Goal: Complete application form

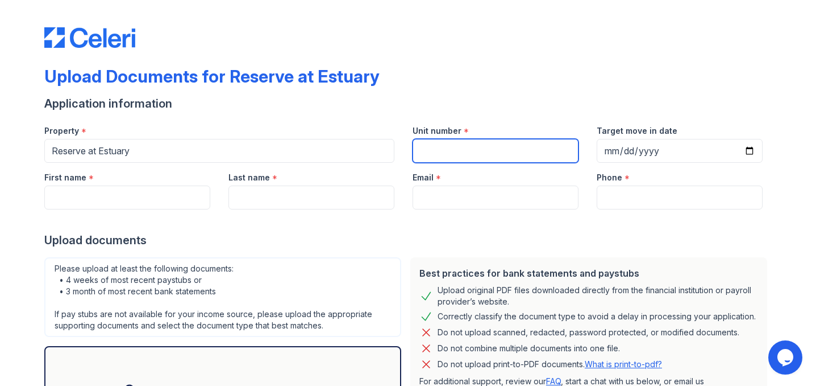
click at [442, 155] on input "Unit number" at bounding box center [496, 151] width 166 height 24
type input "4311"
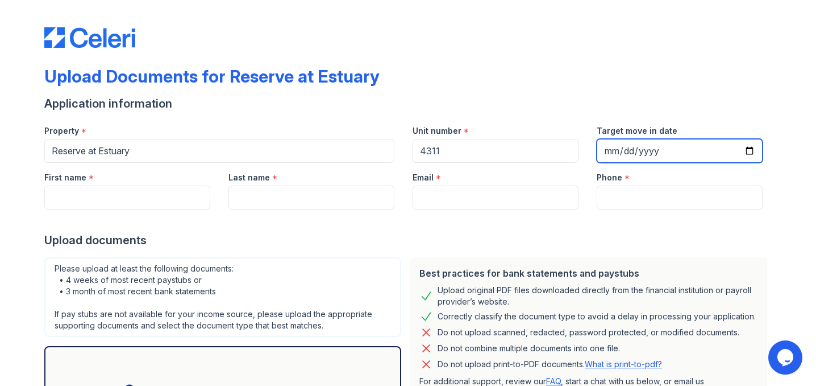
click at [745, 152] on input "Target move in date" at bounding box center [680, 151] width 166 height 24
type input "[DATE]"
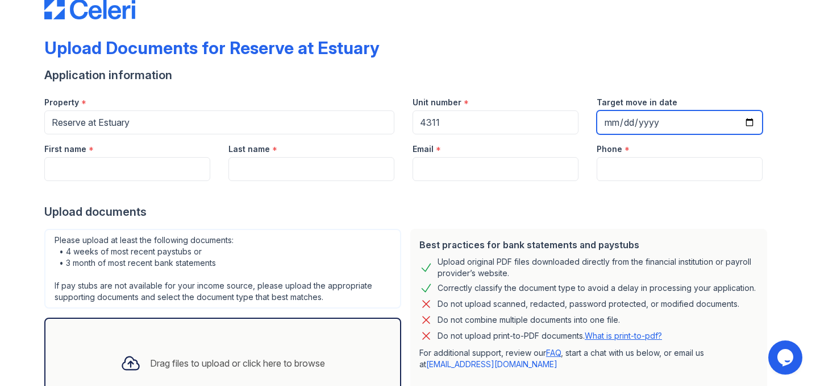
scroll to position [33, 0]
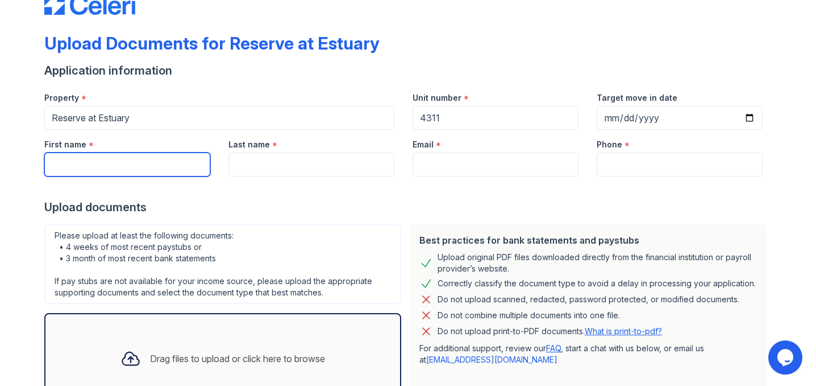
click at [161, 163] on input "First name" at bounding box center [127, 164] width 166 height 24
type input "Nathalia"
type input "[PERSON_NAME]"
type input "[EMAIL_ADDRESS][DOMAIN_NAME]"
type input "6463255649"
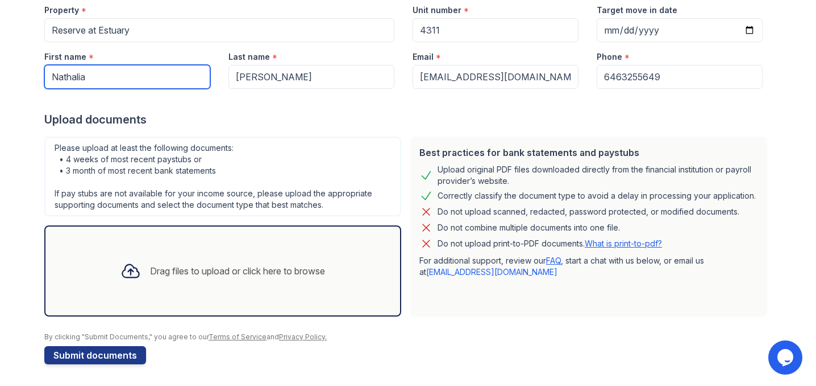
scroll to position [122, 0]
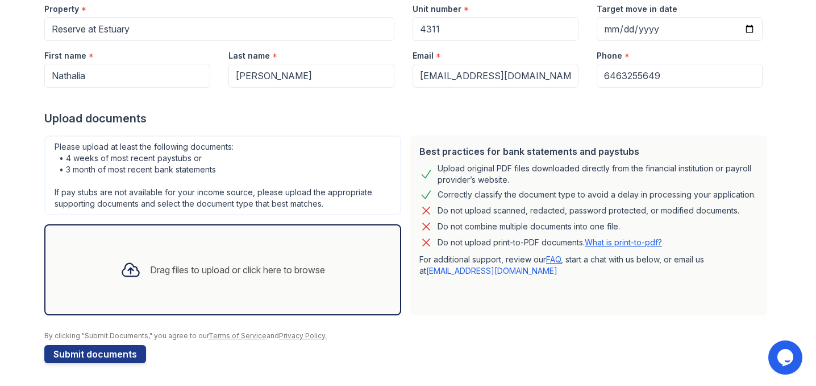
click at [202, 267] on div "Drag files to upload or click here to browse" at bounding box center [237, 270] width 175 height 14
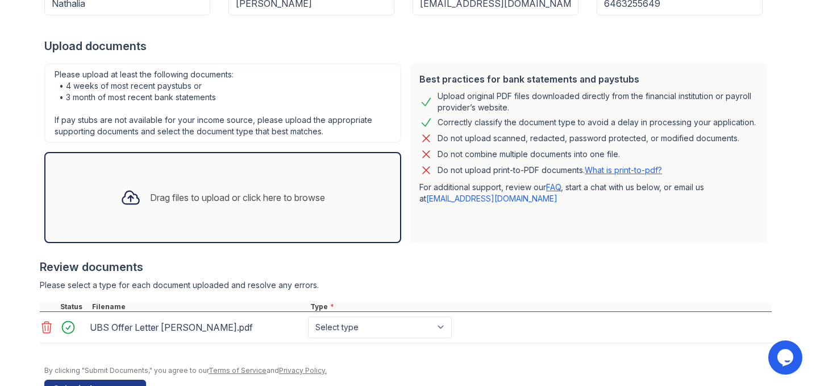
scroll to position [196, 0]
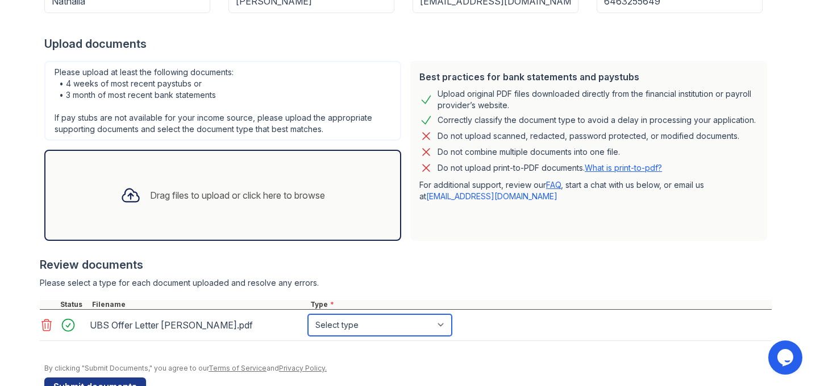
click at [391, 326] on select "Select type Paystub Bank Statement Offer Letter Tax Documents Benefit Award Let…" at bounding box center [380, 325] width 144 height 22
select select "offer_letter"
click at [217, 196] on div "Drag files to upload or click here to browse" at bounding box center [237, 195] width 175 height 14
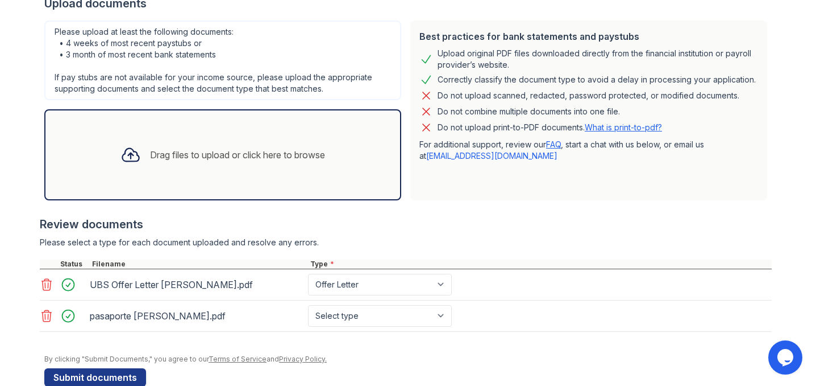
scroll to position [248, 0]
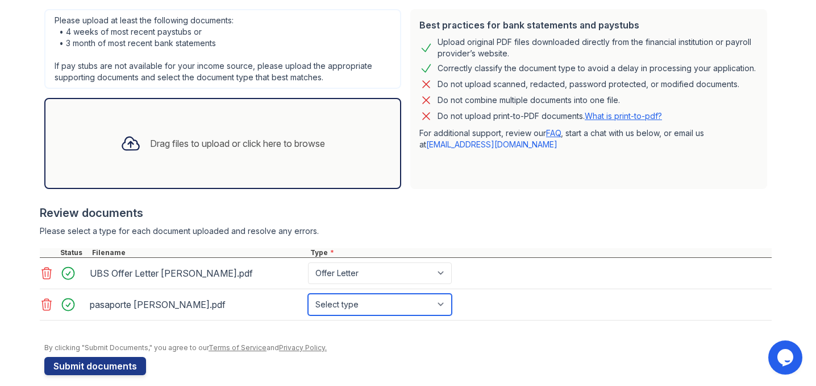
click at [415, 305] on select "Select type Paystub Bank Statement Offer Letter Tax Documents Benefit Award Let…" at bounding box center [380, 304] width 144 height 22
select select "other"
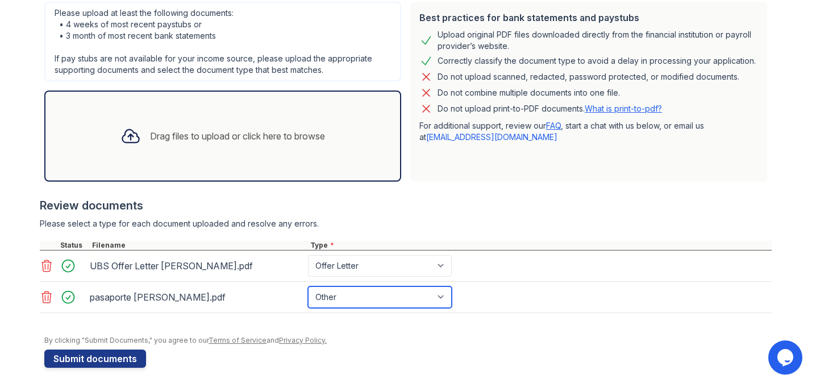
scroll to position [260, 0]
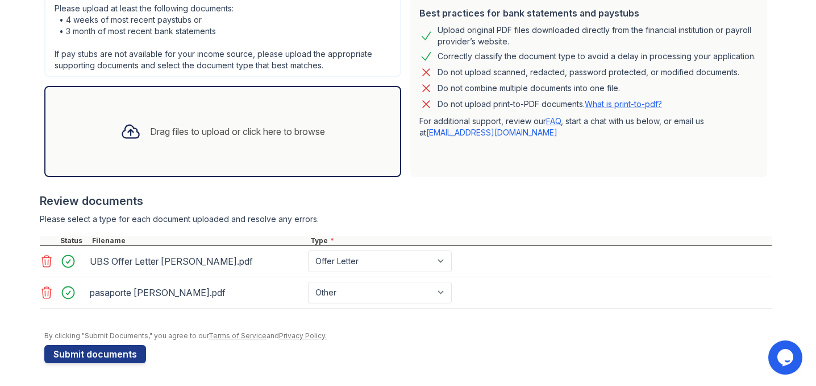
click at [282, 131] on div "Drag files to upload or click here to browse" at bounding box center [237, 132] width 175 height 14
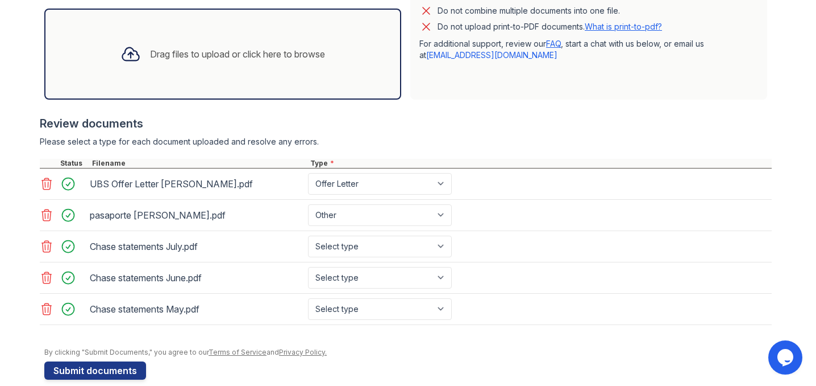
scroll to position [342, 0]
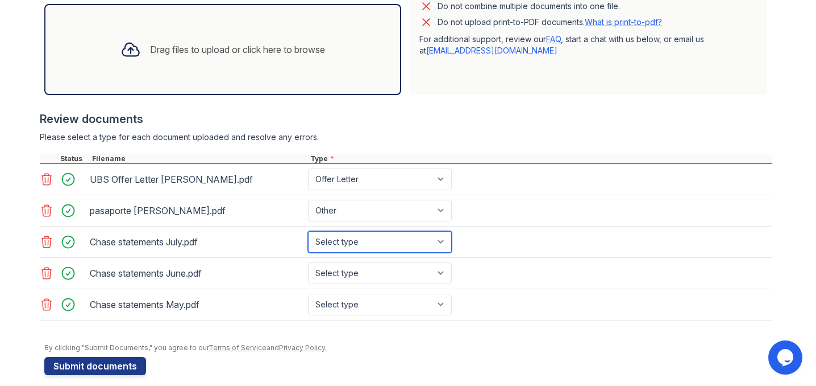
click at [411, 243] on select "Select type Paystub Bank Statement Offer Letter Tax Documents Benefit Award Let…" at bounding box center [380, 242] width 144 height 22
select select "bank_statement"
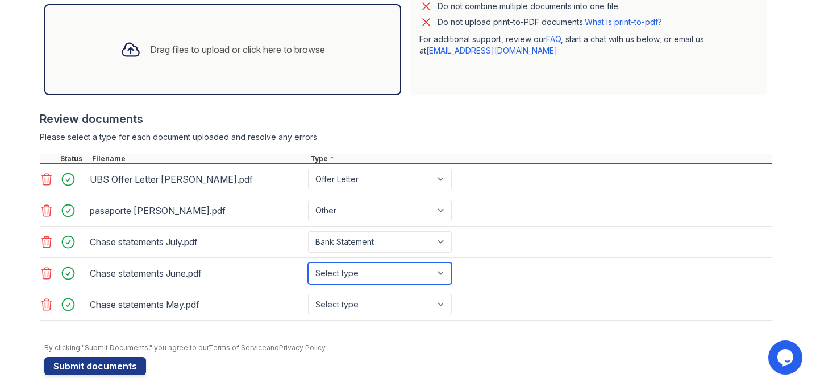
click at [399, 272] on select "Select type Paystub Bank Statement Offer Letter Tax Documents Benefit Award Let…" at bounding box center [380, 273] width 144 height 22
select select "bank_statement"
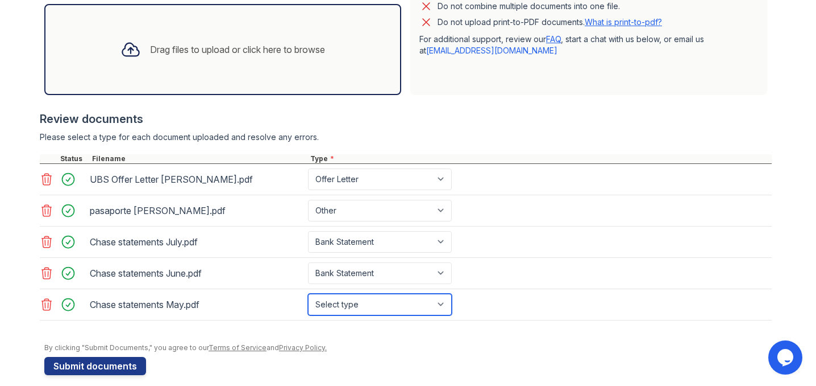
click at [391, 300] on select "Select type Paystub Bank Statement Offer Letter Tax Documents Benefit Award Let…" at bounding box center [380, 304] width 144 height 22
select select "bank_statement"
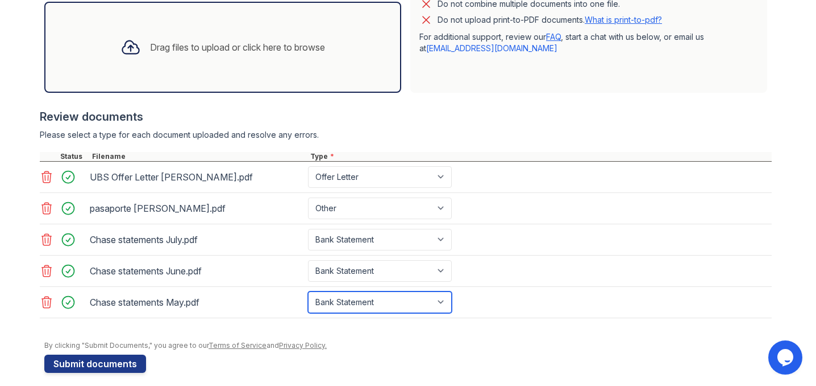
scroll to position [354, 0]
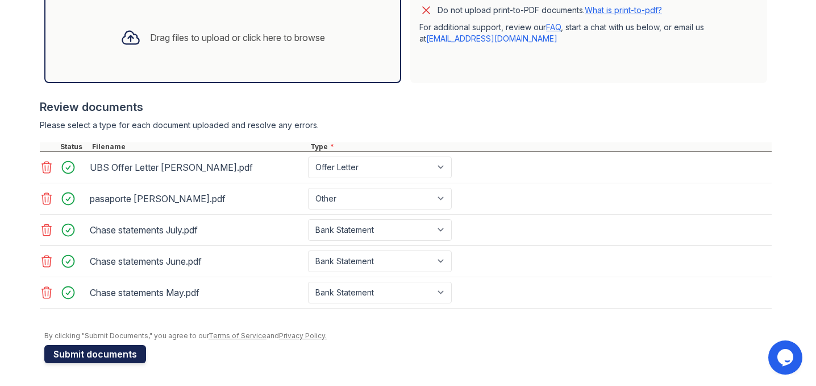
click at [117, 355] on button "Submit documents" at bounding box center [95, 354] width 102 height 18
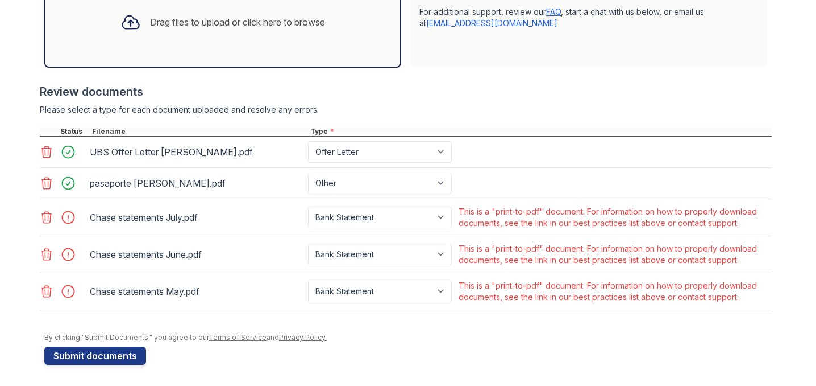
scroll to position [403, 0]
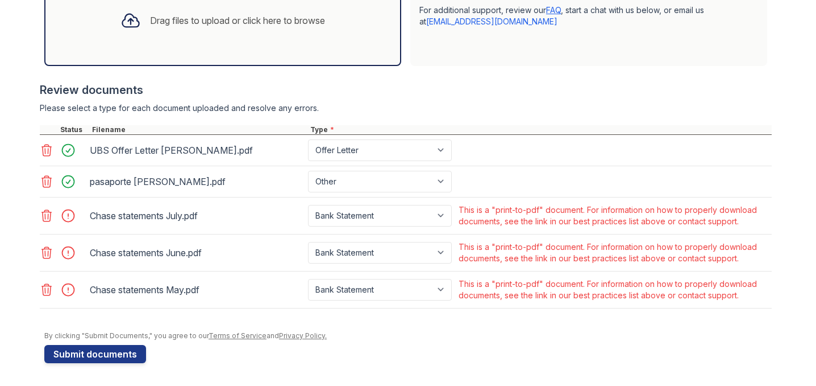
click at [45, 216] on icon at bounding box center [47, 215] width 10 height 11
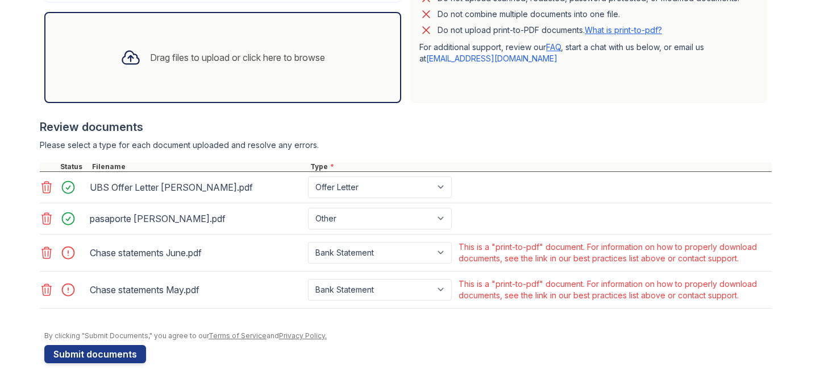
click at [48, 256] on icon at bounding box center [47, 253] width 14 height 14
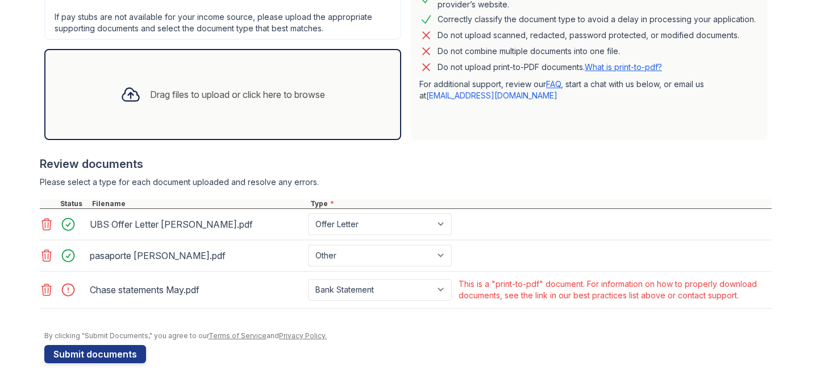
click at [45, 289] on icon at bounding box center [47, 289] width 10 height 11
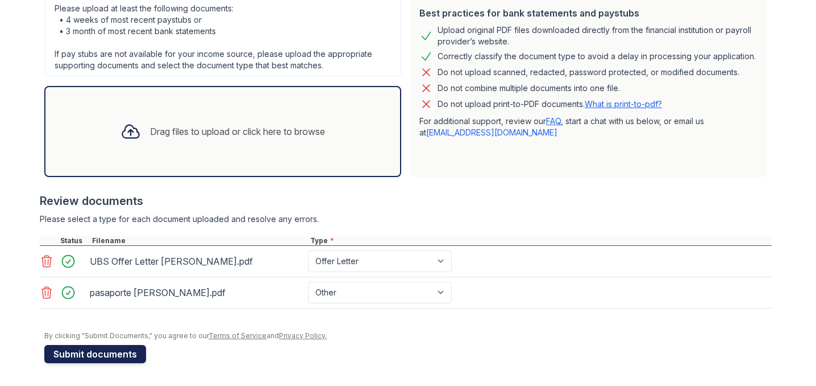
click at [95, 357] on button "Submit documents" at bounding box center [95, 354] width 102 height 18
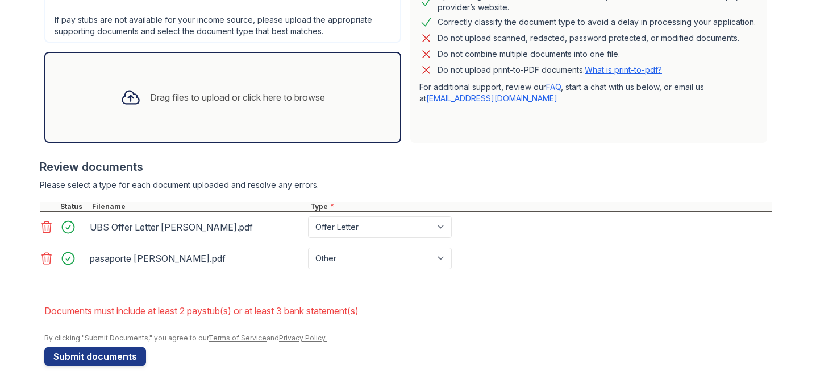
scroll to position [328, 0]
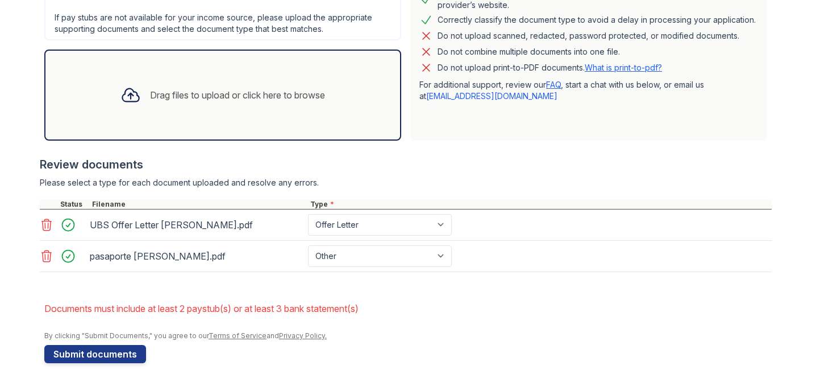
click at [637, 68] on link "What is print-to-pdf?" at bounding box center [623, 68] width 77 height 10
click at [230, 92] on div "Drag files to upload or click here to browse" at bounding box center [237, 95] width 175 height 14
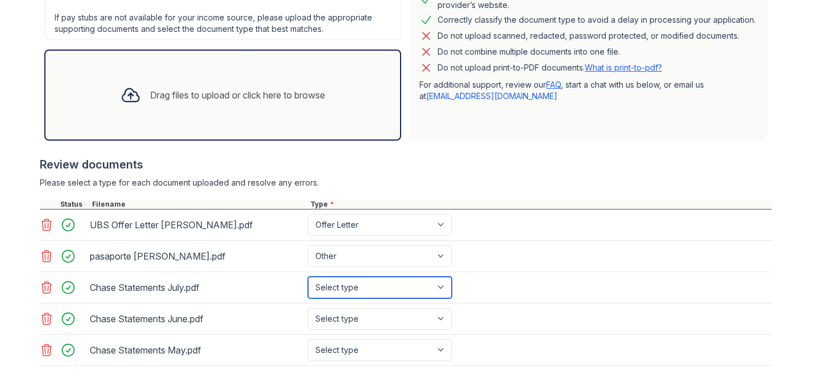
click at [384, 285] on select "Select type Paystub Bank Statement Offer Letter Tax Documents Benefit Award Let…" at bounding box center [380, 287] width 144 height 22
select select "bank_statement"
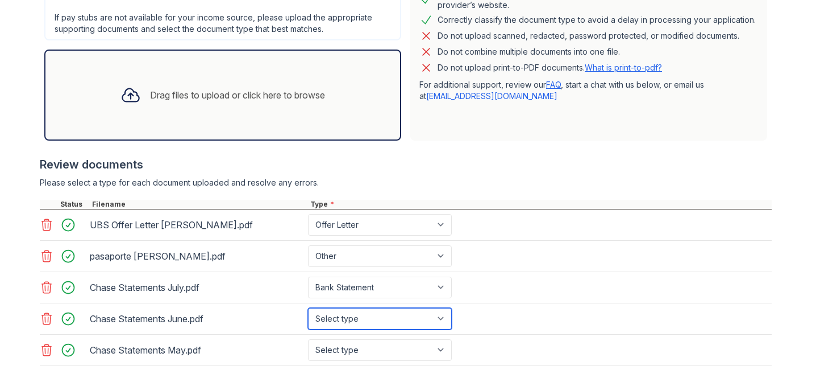
click at [367, 322] on select "Select type Paystub Bank Statement Offer Letter Tax Documents Benefit Award Let…" at bounding box center [380, 319] width 144 height 22
select select "bank_statement"
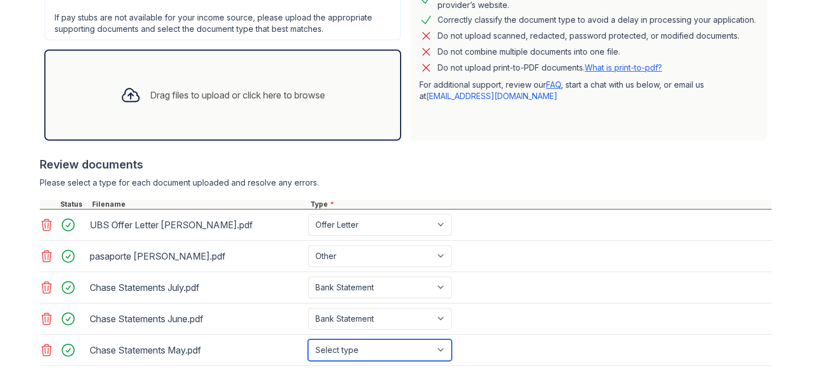
click at [367, 347] on select "Select type Paystub Bank Statement Offer Letter Tax Documents Benefit Award Let…" at bounding box center [380, 350] width 144 height 22
select select "bank_statement"
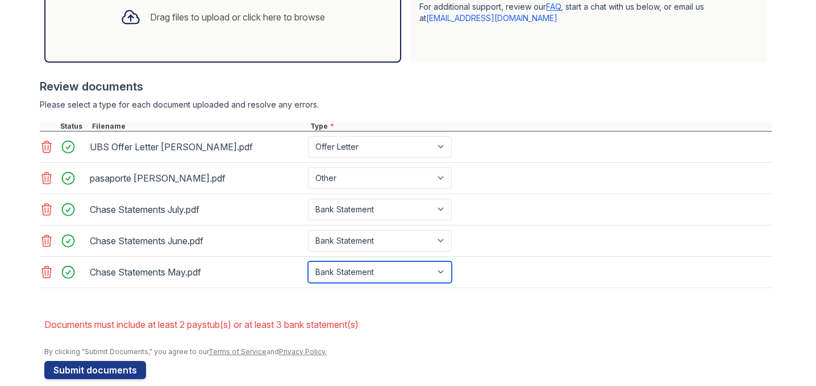
scroll to position [422, 0]
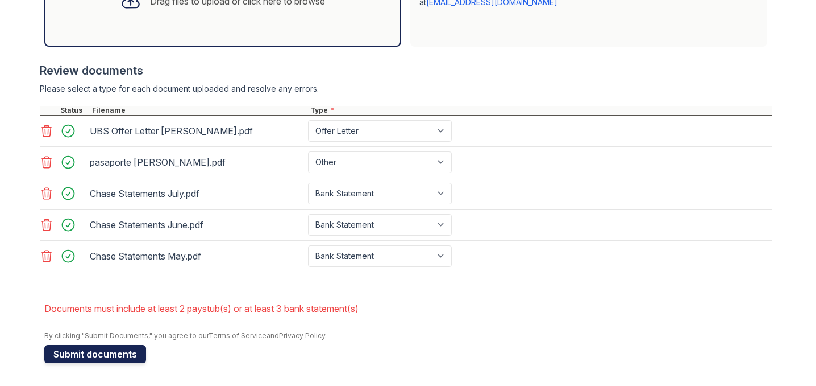
click at [115, 352] on button "Submit documents" at bounding box center [95, 354] width 102 height 18
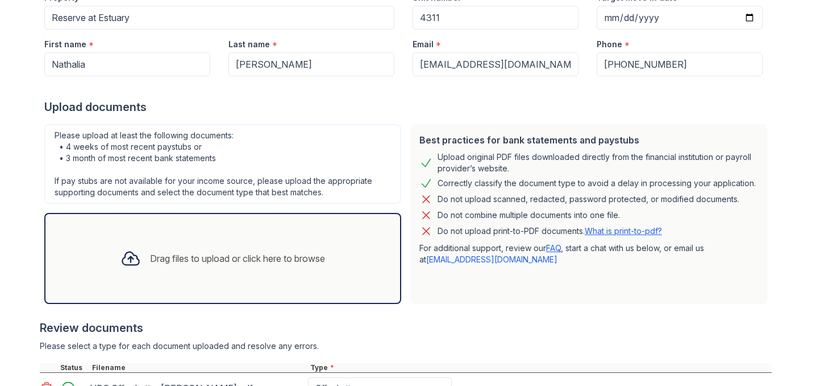
scroll to position [384, 0]
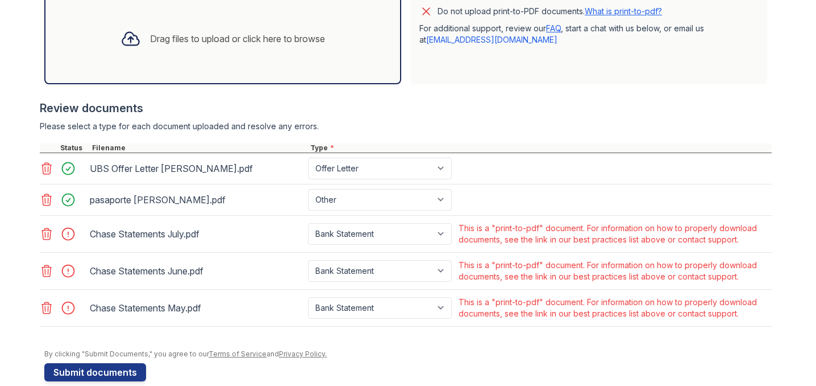
click at [48, 236] on icon at bounding box center [47, 233] width 10 height 11
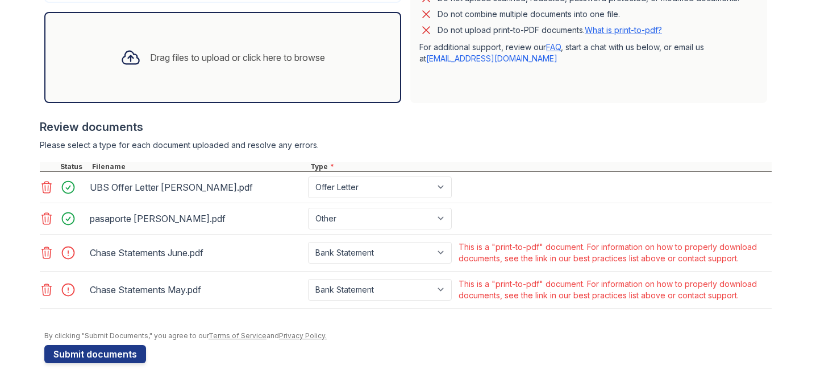
click at [46, 255] on icon at bounding box center [47, 253] width 14 height 14
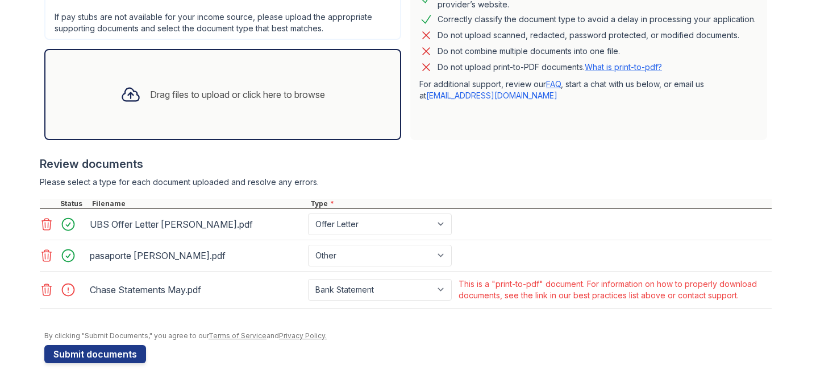
click at [47, 286] on icon at bounding box center [47, 290] width 14 height 14
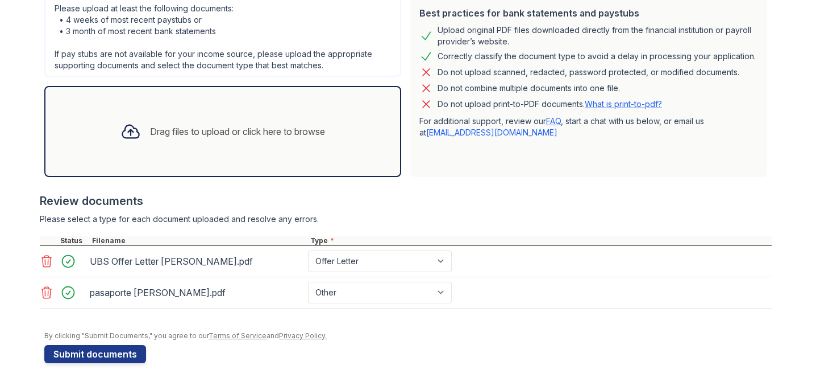
scroll to position [292, 0]
click at [66, 356] on button "Submit documents" at bounding box center [95, 354] width 102 height 18
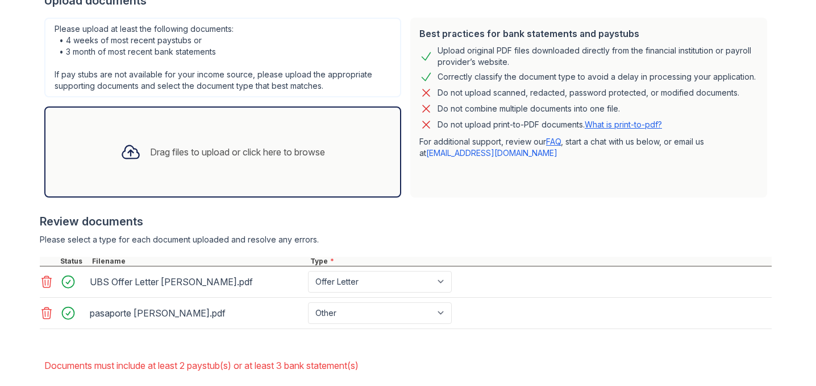
scroll to position [328, 0]
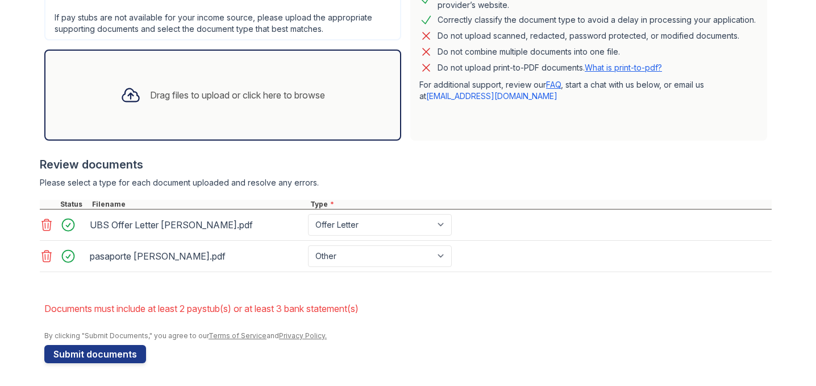
click at [133, 98] on icon at bounding box center [131, 95] width 20 height 20
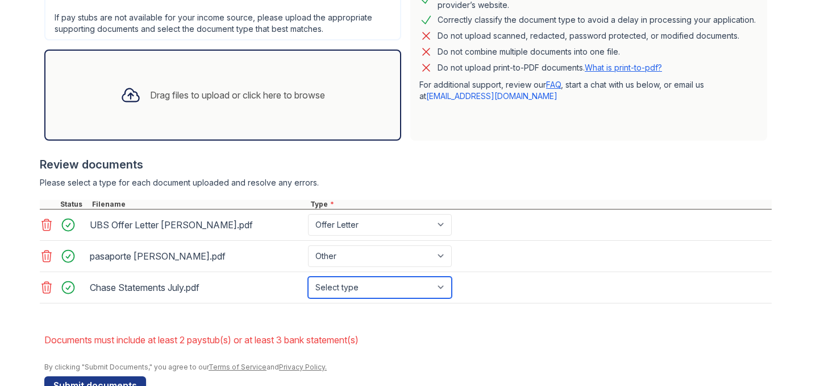
click at [430, 285] on select "Select type Paystub Bank Statement Offer Letter Tax Documents Benefit Award Let…" at bounding box center [380, 287] width 144 height 22
select select "bank_statement"
click at [172, 92] on div "Drag files to upload or click here to browse" at bounding box center [237, 95] width 175 height 14
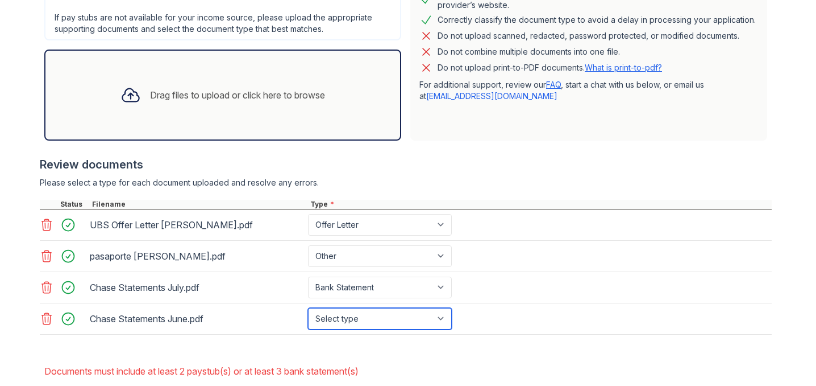
click at [347, 320] on select "Select type Paystub Bank Statement Offer Letter Tax Documents Benefit Award Let…" at bounding box center [380, 319] width 144 height 22
select select "bank_statement"
click at [164, 98] on div "Drag files to upload or click here to browse" at bounding box center [237, 95] width 175 height 14
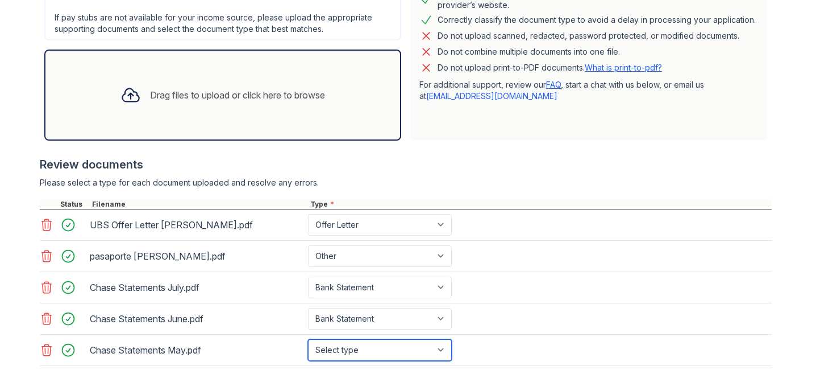
click at [406, 351] on select "Select type Paystub Bank Statement Offer Letter Tax Documents Benefit Award Let…" at bounding box center [380, 350] width 144 height 22
select select "bank_statement"
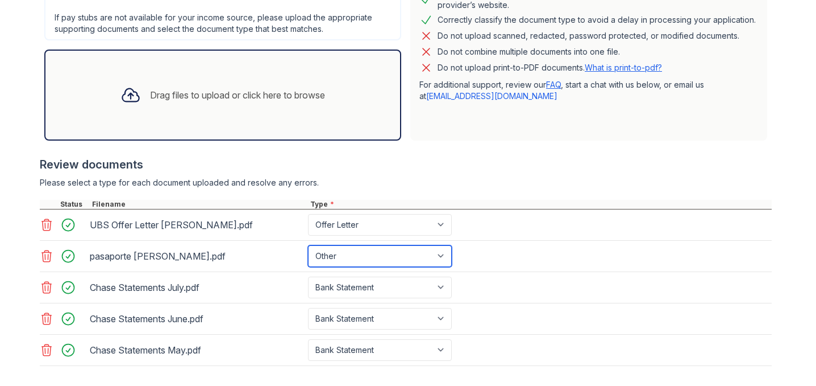
click at [385, 266] on select "Paystub Bank Statement Offer Letter Tax Documents Benefit Award Letter Investme…" at bounding box center [380, 256] width 144 height 22
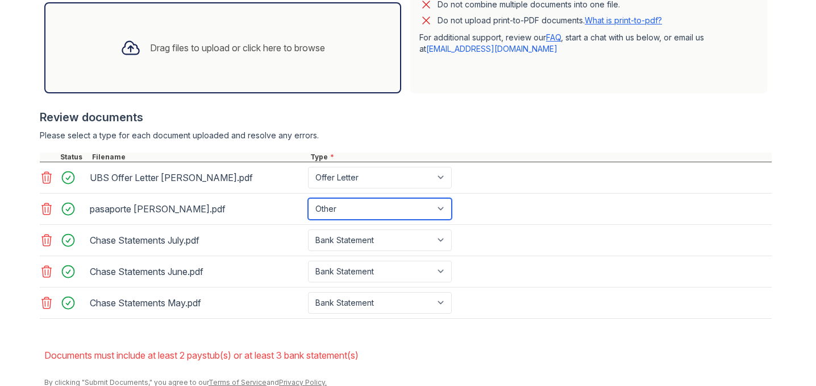
scroll to position [416, 0]
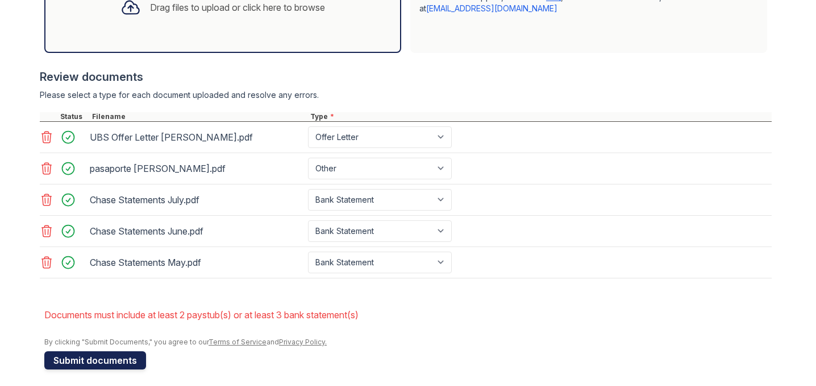
click at [111, 358] on button "Submit documents" at bounding box center [95, 360] width 102 height 18
